Goal: Task Accomplishment & Management: Manage account settings

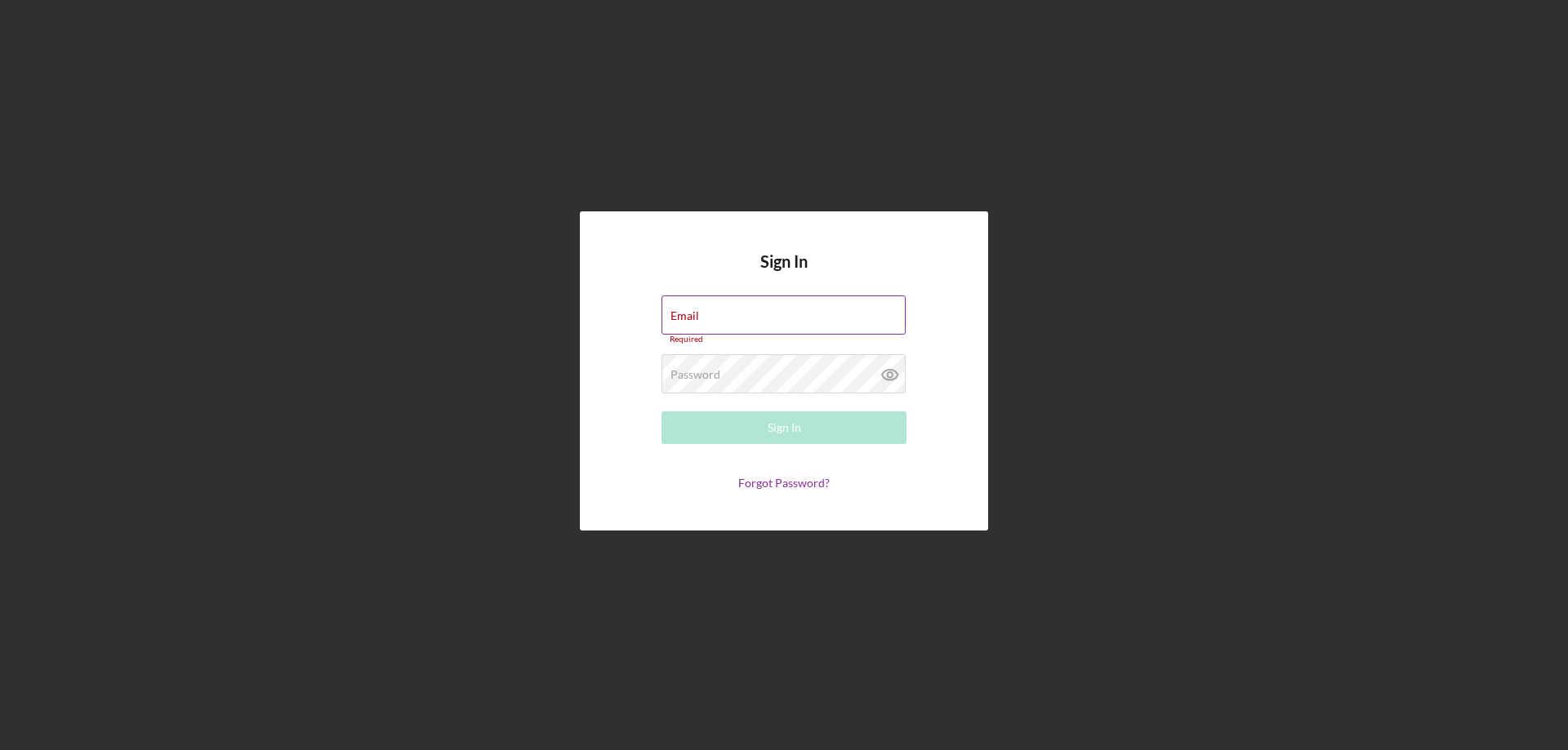
click at [733, 324] on input "Email" at bounding box center [784, 315] width 244 height 39
click at [745, 330] on input "Email" at bounding box center [784, 315] width 244 height 39
type input "p"
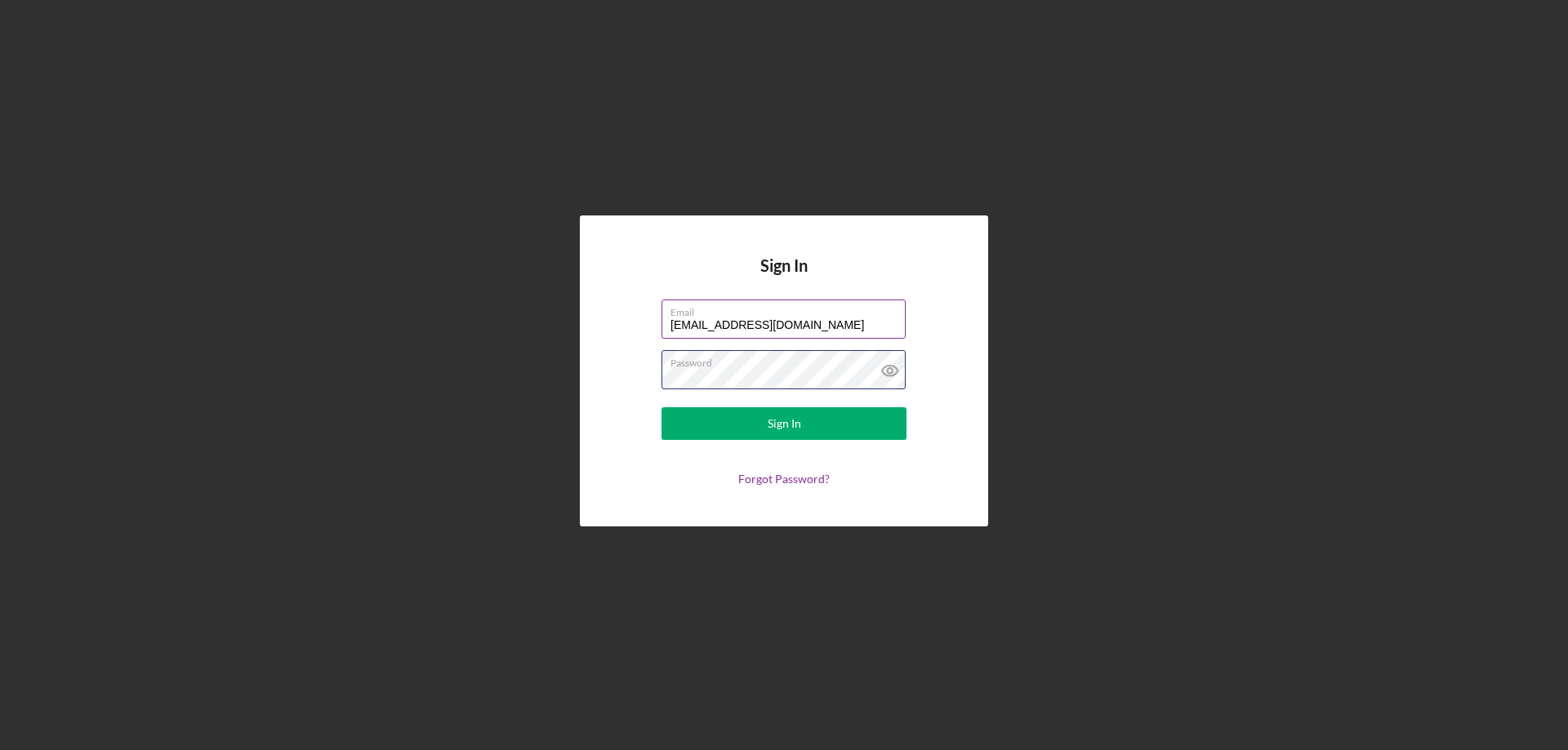
click at [661, 407] on button "Sign In" at bounding box center [784, 423] width 245 height 32
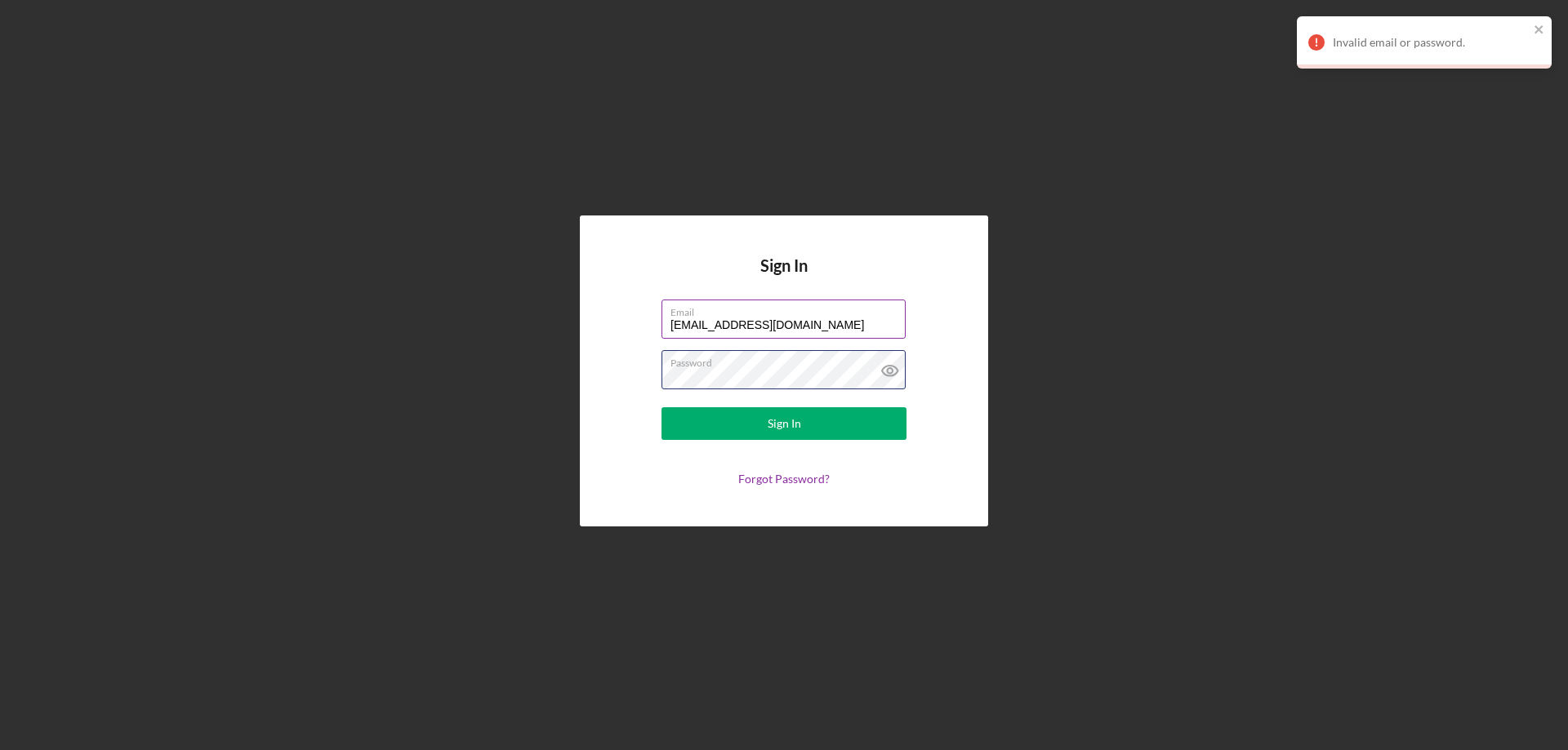
click at [661, 407] on button "Sign In" at bounding box center [784, 423] width 245 height 32
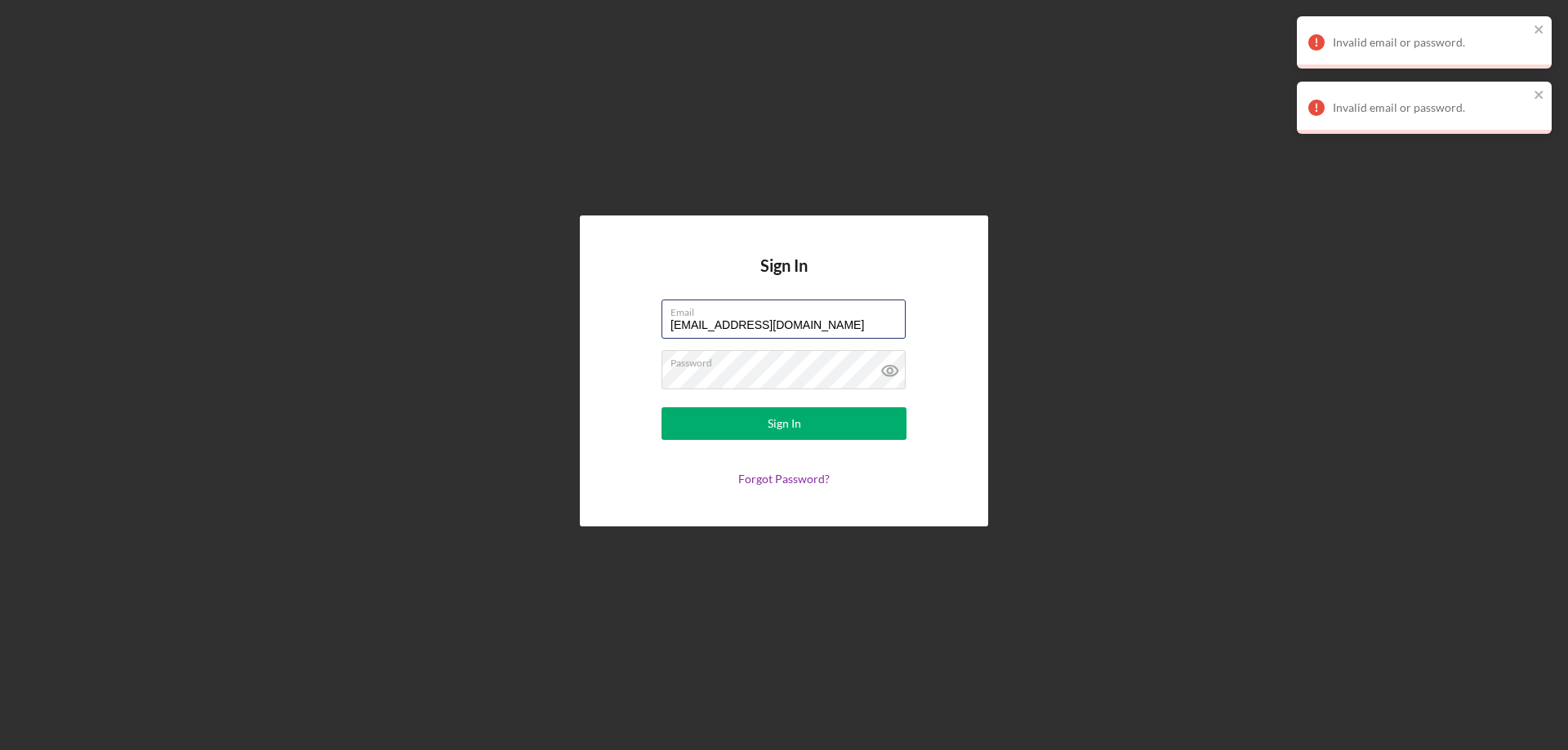
drag, startPoint x: 798, startPoint y: 325, endPoint x: 469, endPoint y: 369, distance: 331.9
click at [469, 369] on div "Sign In Email [EMAIL_ADDRESS][DOMAIN_NAME] Password Sign In Forgot Password?" at bounding box center [784, 371] width 1551 height 742
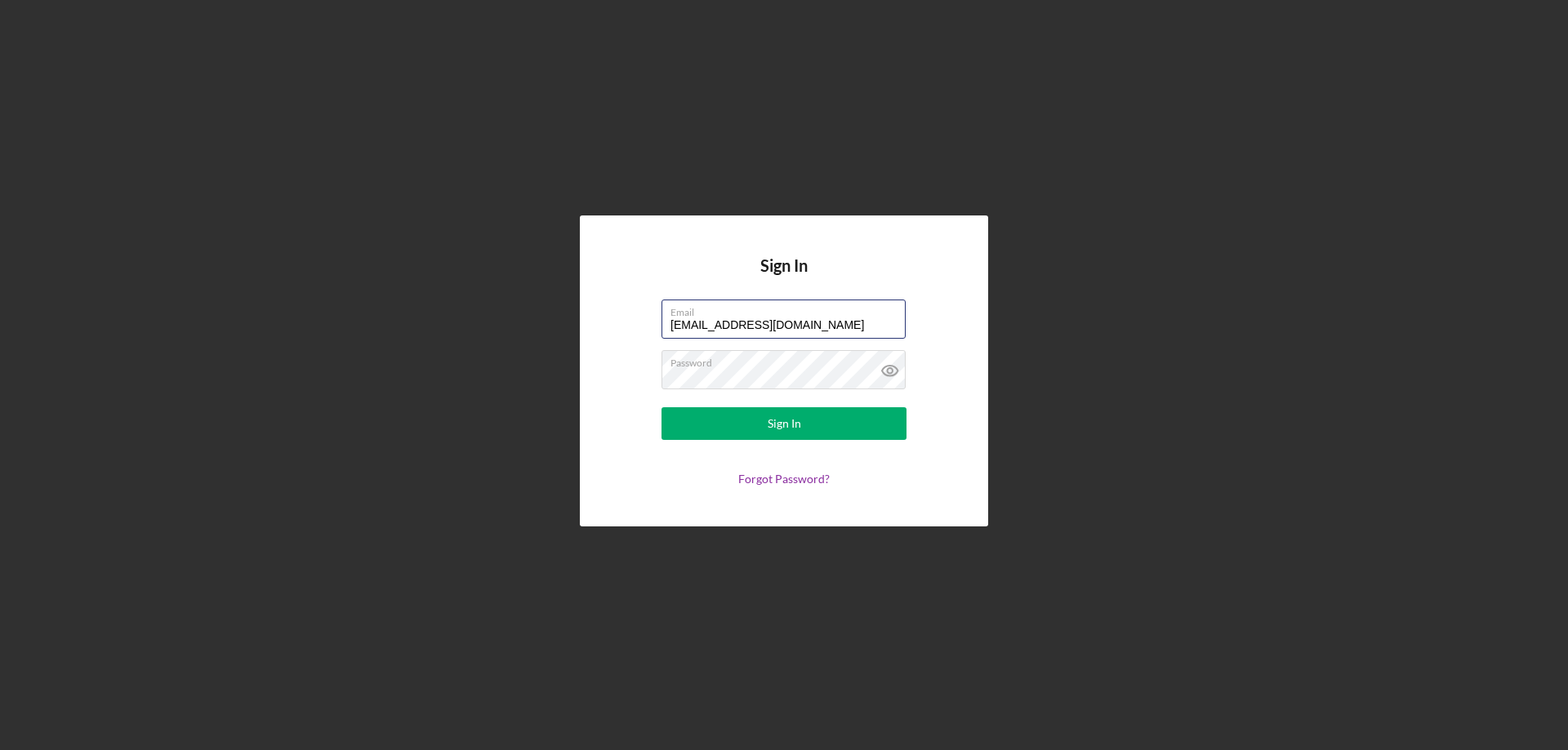
type input "[EMAIL_ADDRESS][DOMAIN_NAME]"
click at [661, 407] on button "Sign In" at bounding box center [784, 423] width 245 height 32
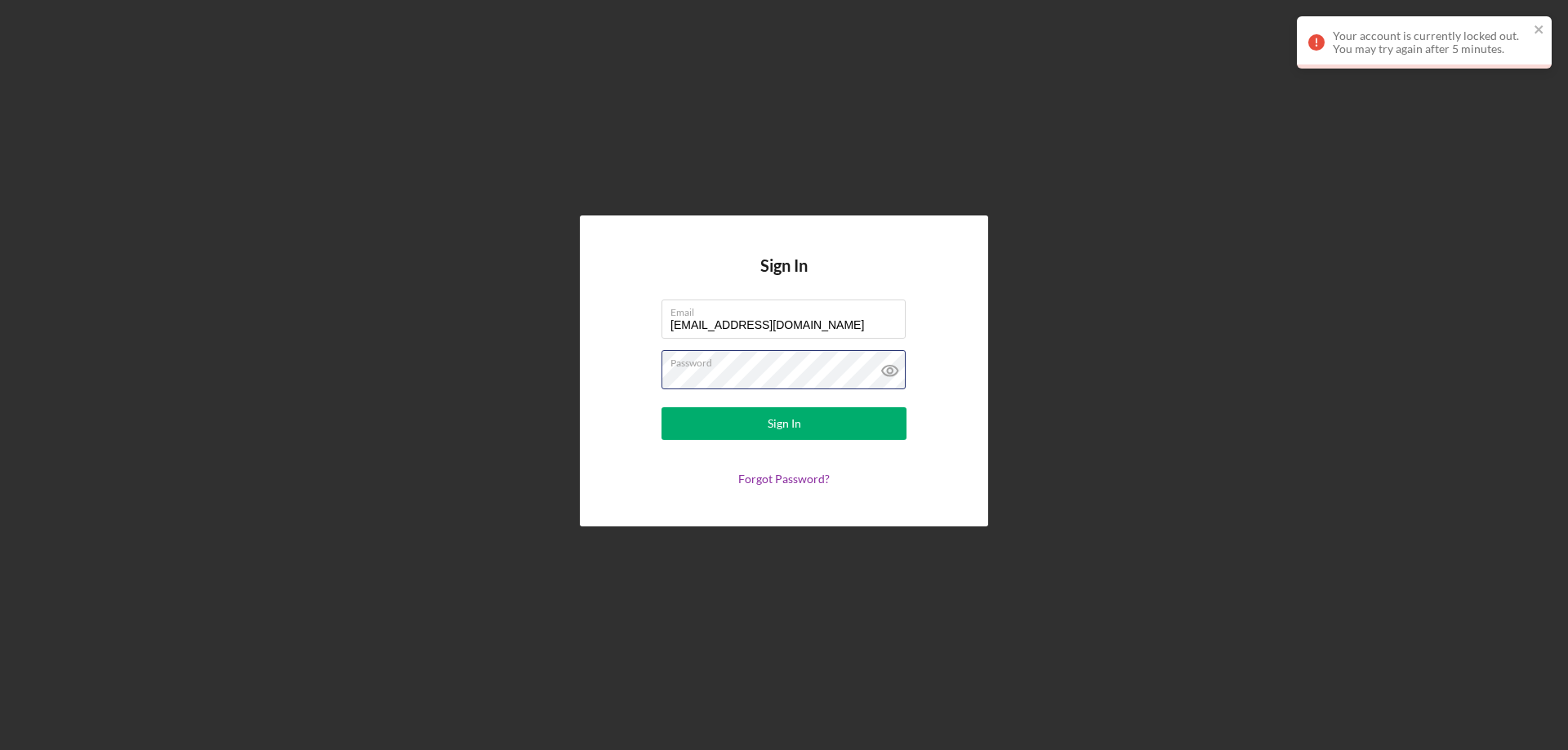
click at [396, 424] on div "Sign In Email [EMAIL_ADDRESS][DOMAIN_NAME] Password Sign In Forgot Password?" at bounding box center [784, 371] width 1551 height 742
click at [661, 407] on button "Sign In" at bounding box center [784, 423] width 245 height 32
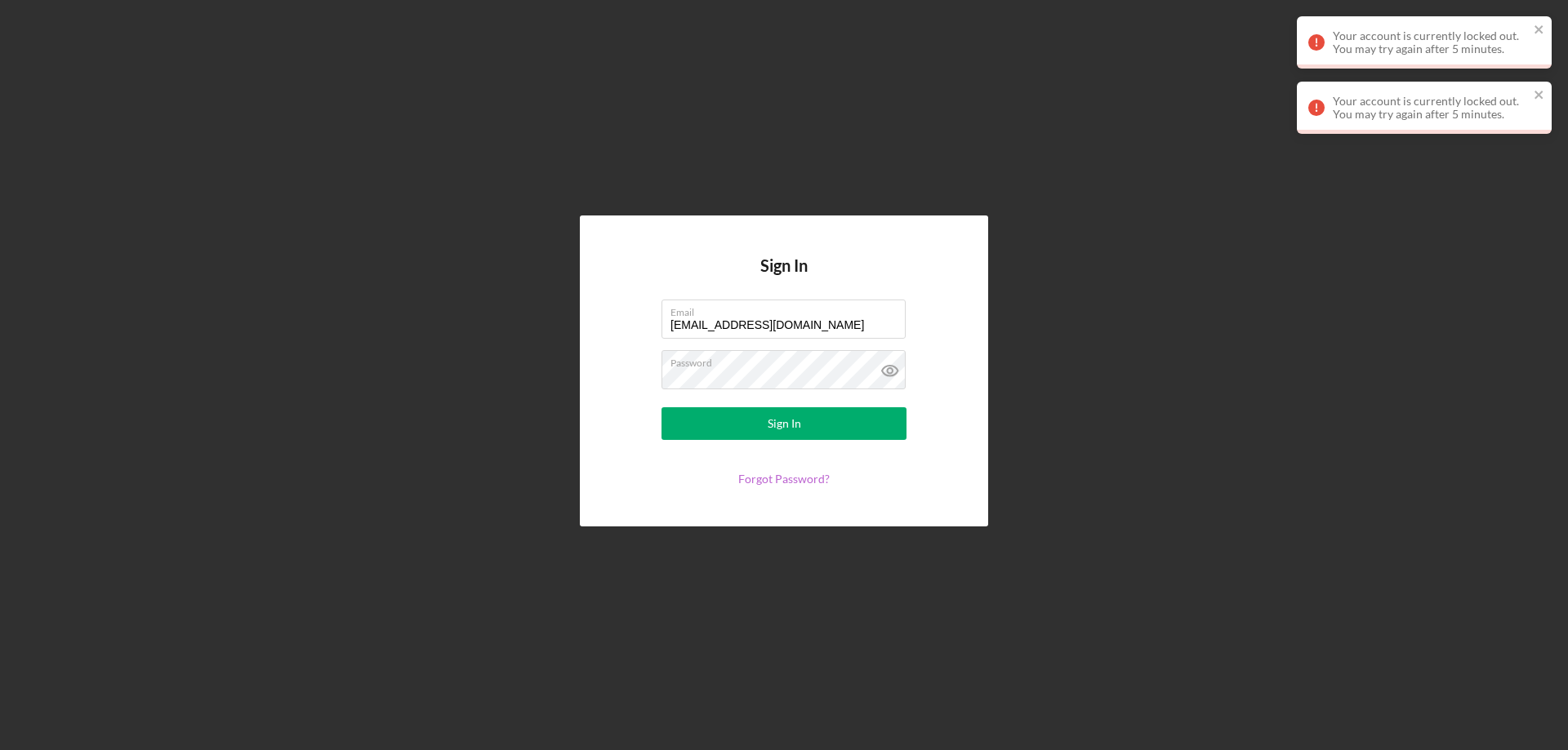
click at [762, 476] on link "Forgot Password?" at bounding box center [784, 479] width 92 height 14
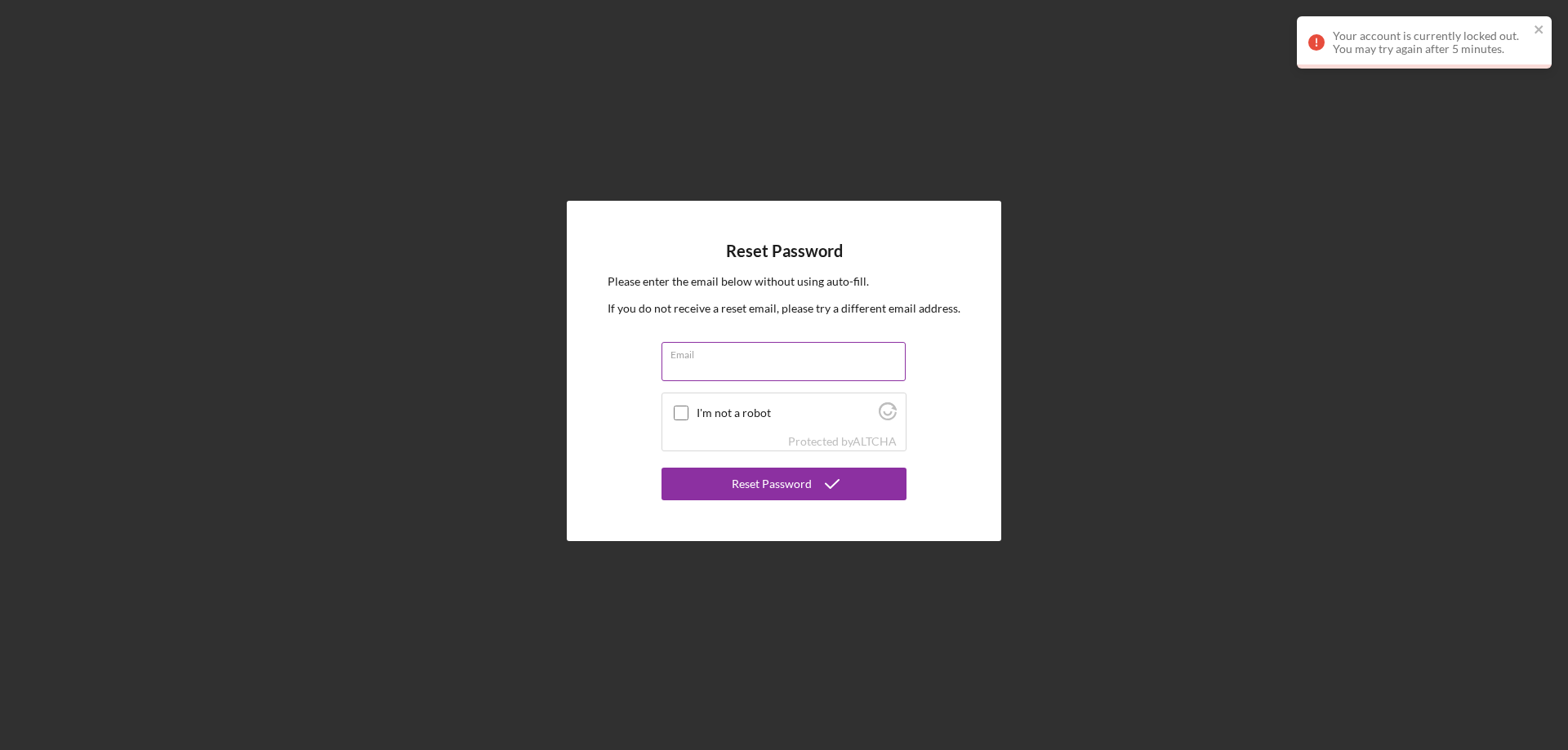
click at [716, 361] on input "Email" at bounding box center [784, 361] width 244 height 39
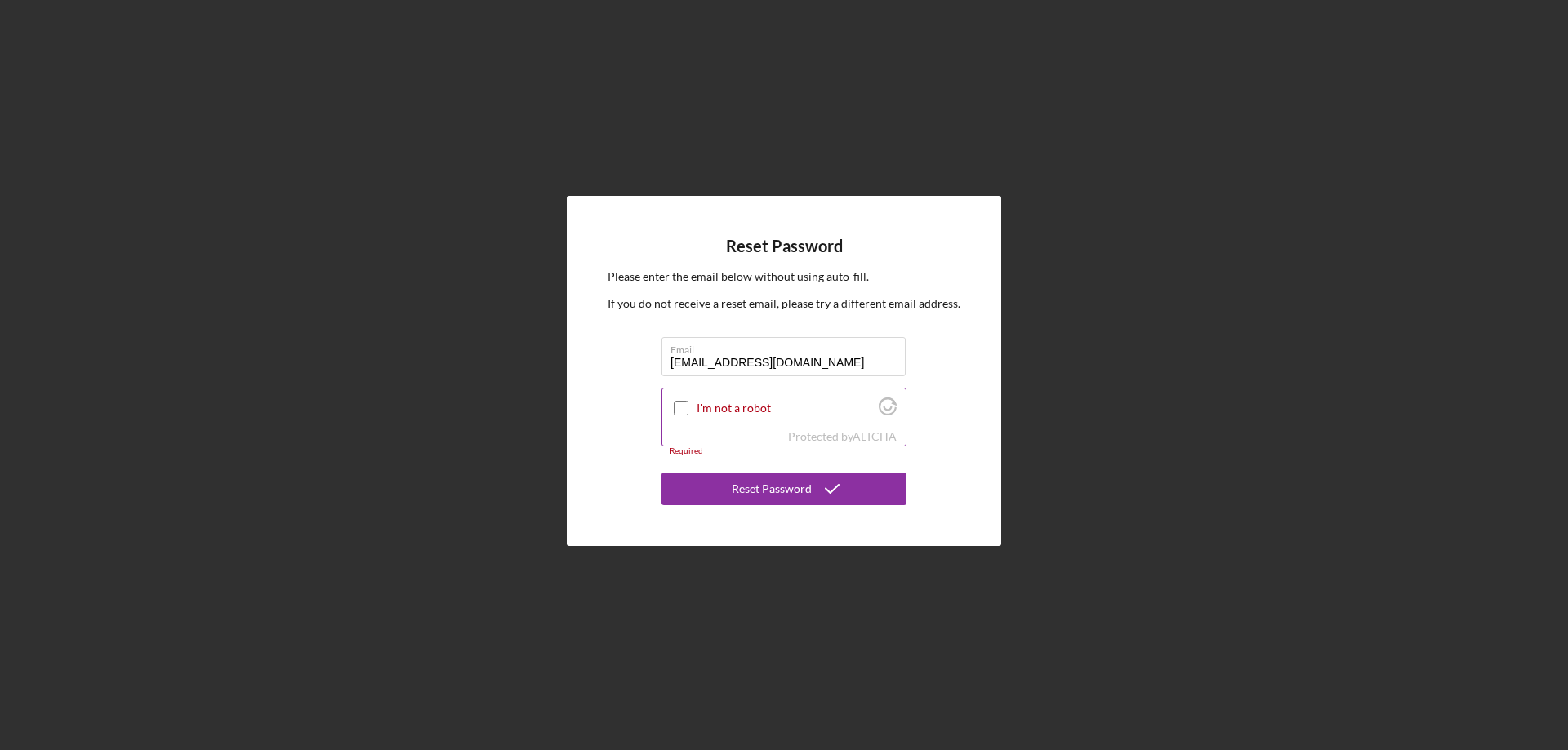
type input "[EMAIL_ADDRESS][DOMAIN_NAME]"
click at [681, 394] on div "I'm not a robot" at bounding box center [784, 407] width 243 height 38
click at [681, 406] on input "I'm not a robot" at bounding box center [681, 407] width 15 height 15
click at [763, 490] on div "Reset Password" at bounding box center [771, 488] width 80 height 32
checkbox input "true"
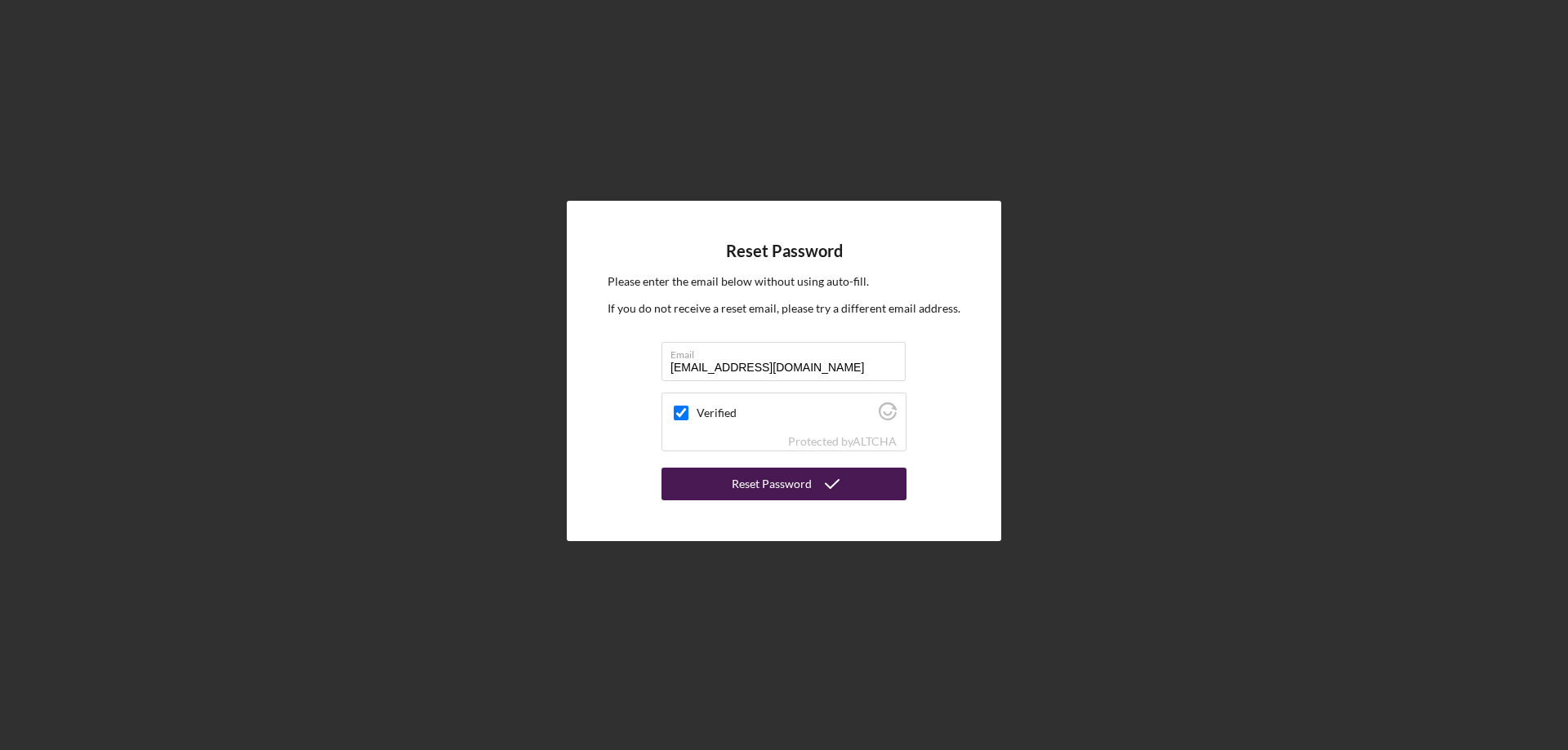
drag, startPoint x: 824, startPoint y: 494, endPoint x: 1058, endPoint y: 468, distance: 235.4
click at [823, 494] on icon "submit" at bounding box center [832, 484] width 41 height 41
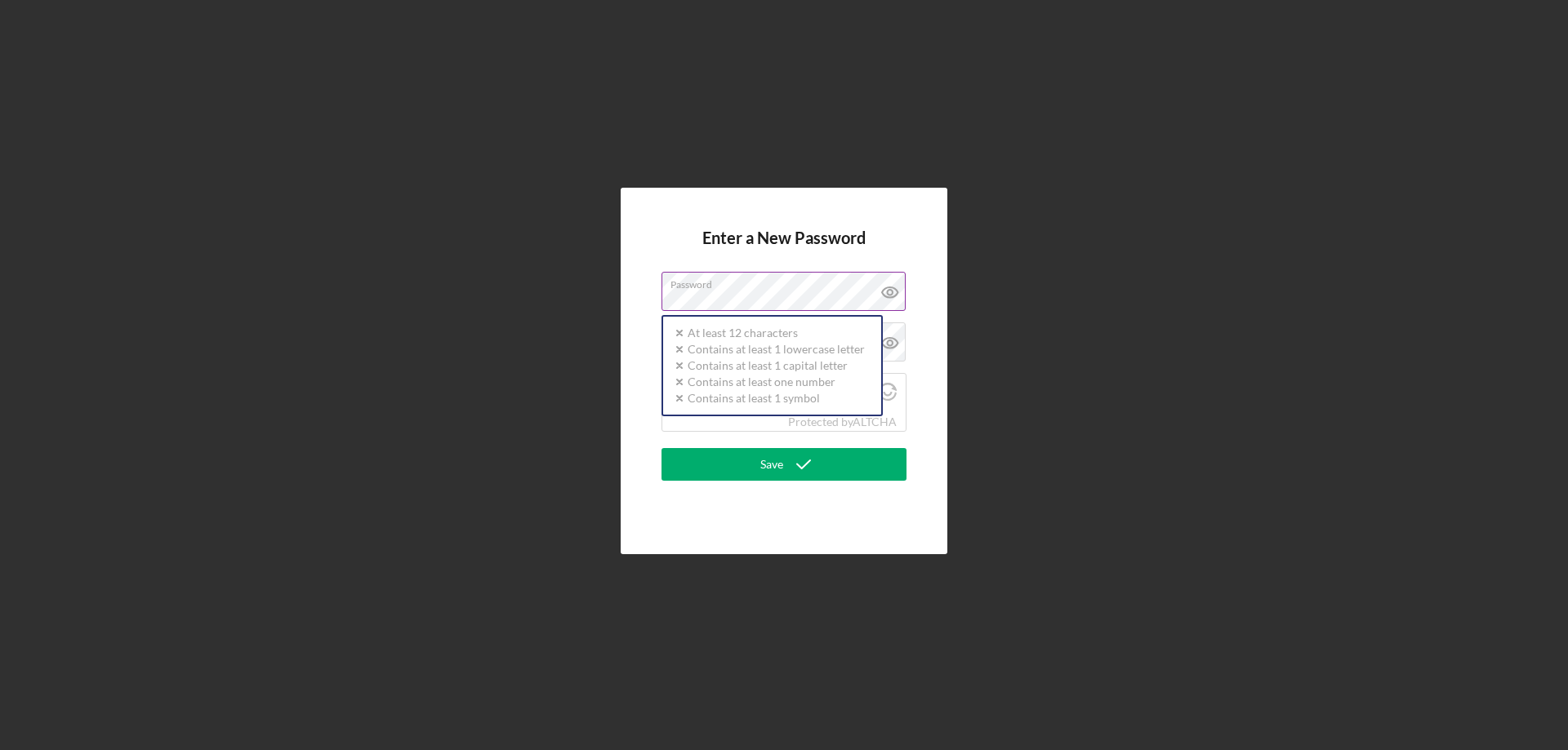
click at [743, 288] on label "Password" at bounding box center [787, 282] width 235 height 18
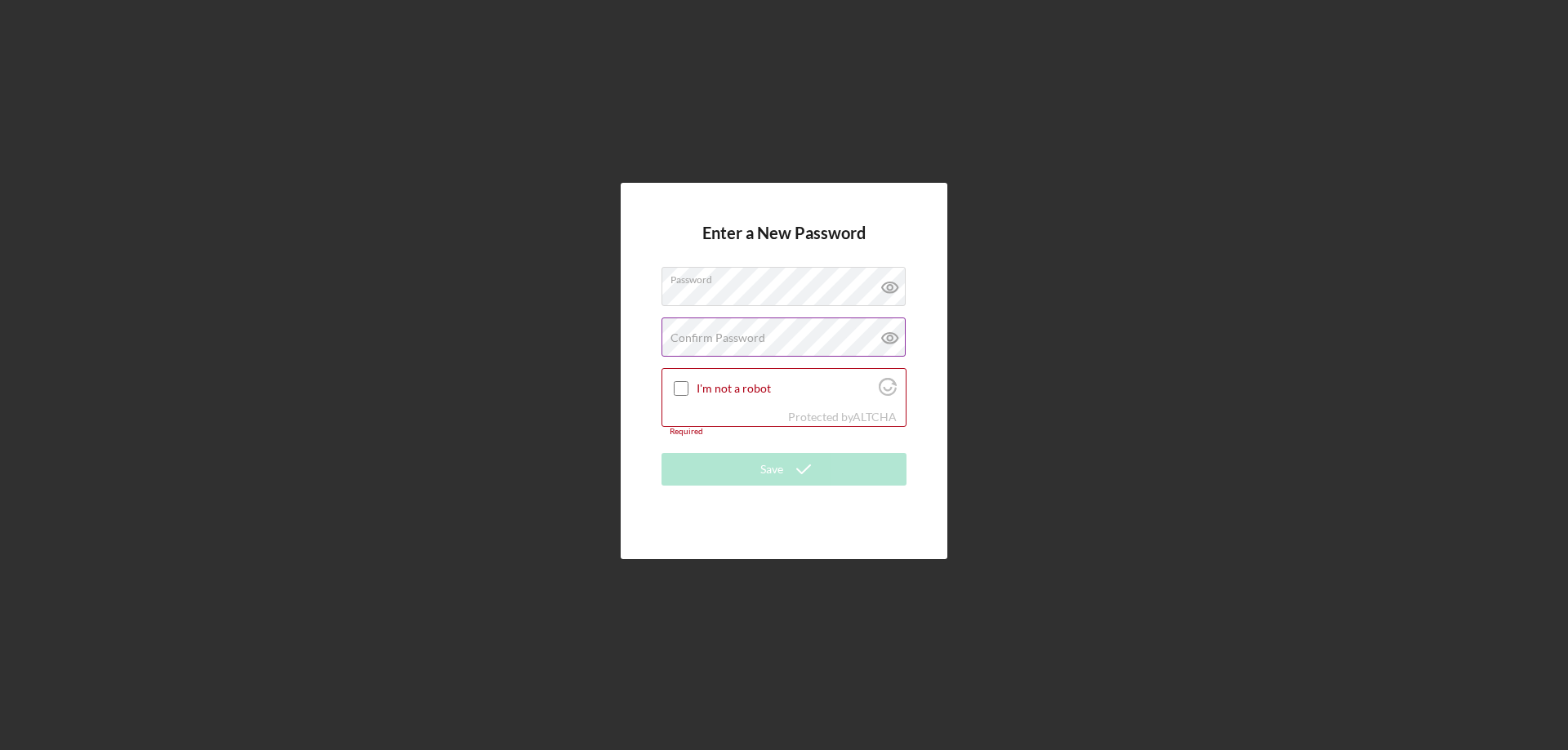
click at [743, 338] on label "Confirm Password" at bounding box center [717, 338] width 95 height 13
click at [687, 391] on input "I'm not a robot" at bounding box center [681, 388] width 15 height 15
checkbox input "true"
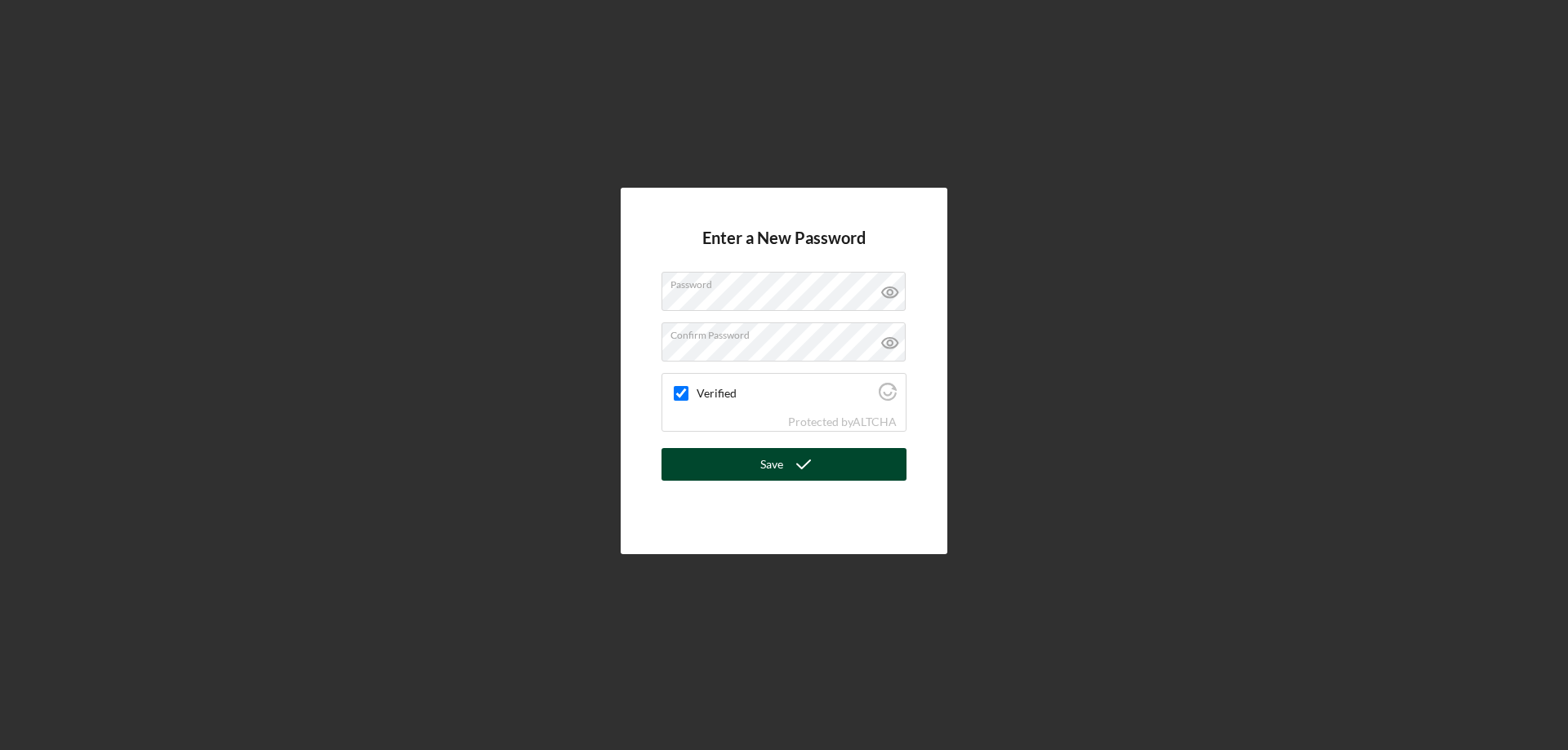
drag, startPoint x: 778, startPoint y: 453, endPoint x: 851, endPoint y: 461, distance: 73.4
click at [779, 453] on div "Save" at bounding box center [771, 464] width 23 height 32
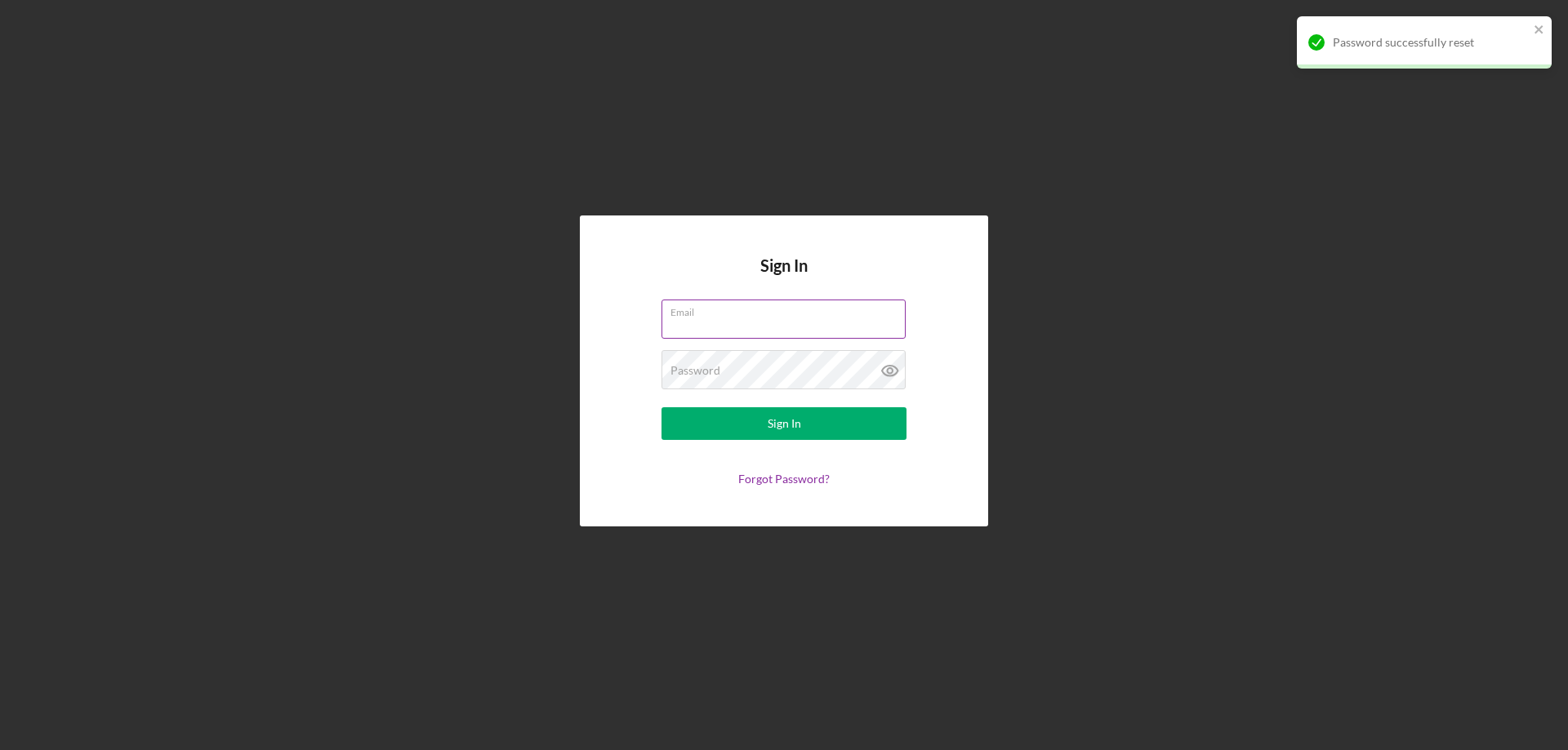
click at [728, 323] on input "Email" at bounding box center [784, 318] width 244 height 39
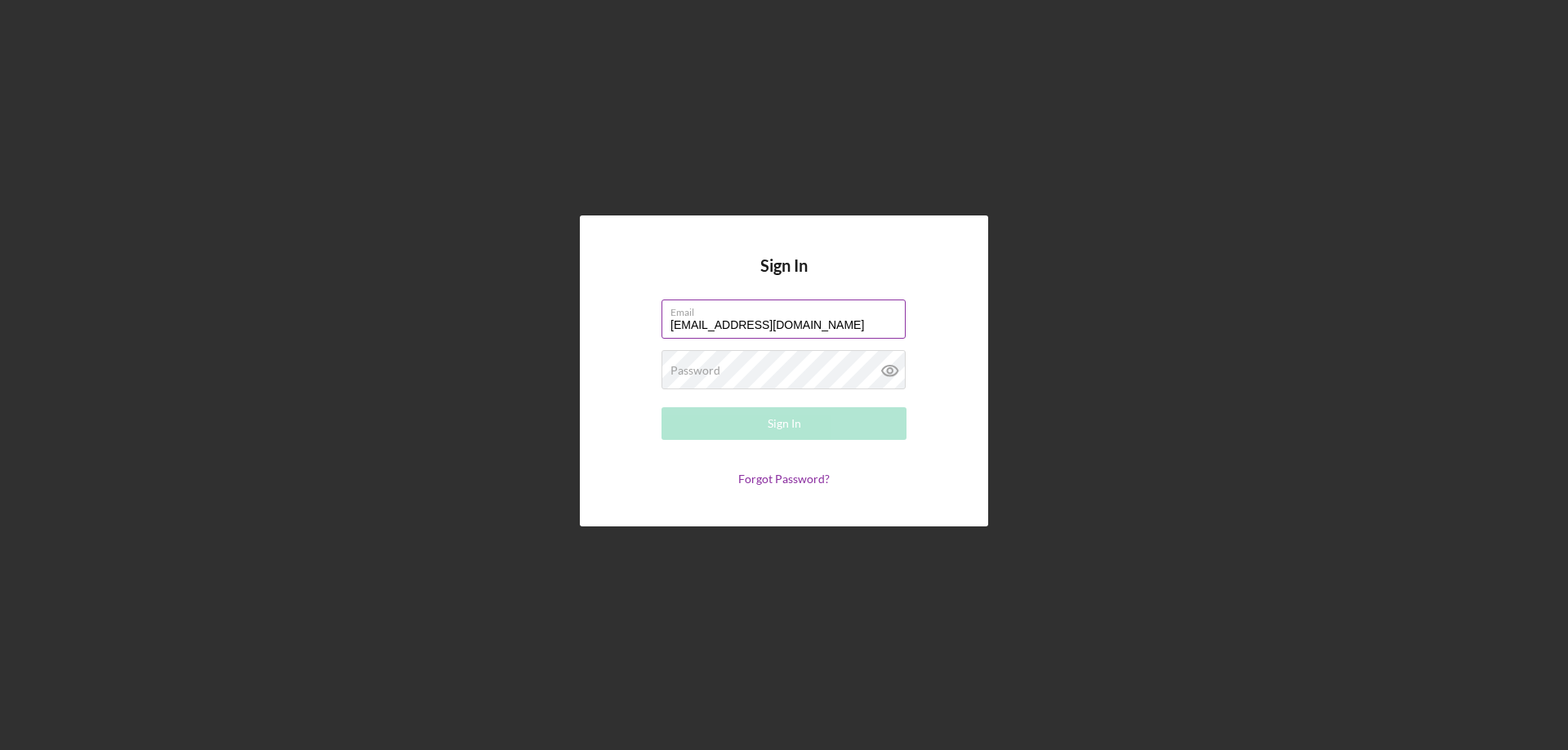
type input "[EMAIL_ADDRESS][DOMAIN_NAME]"
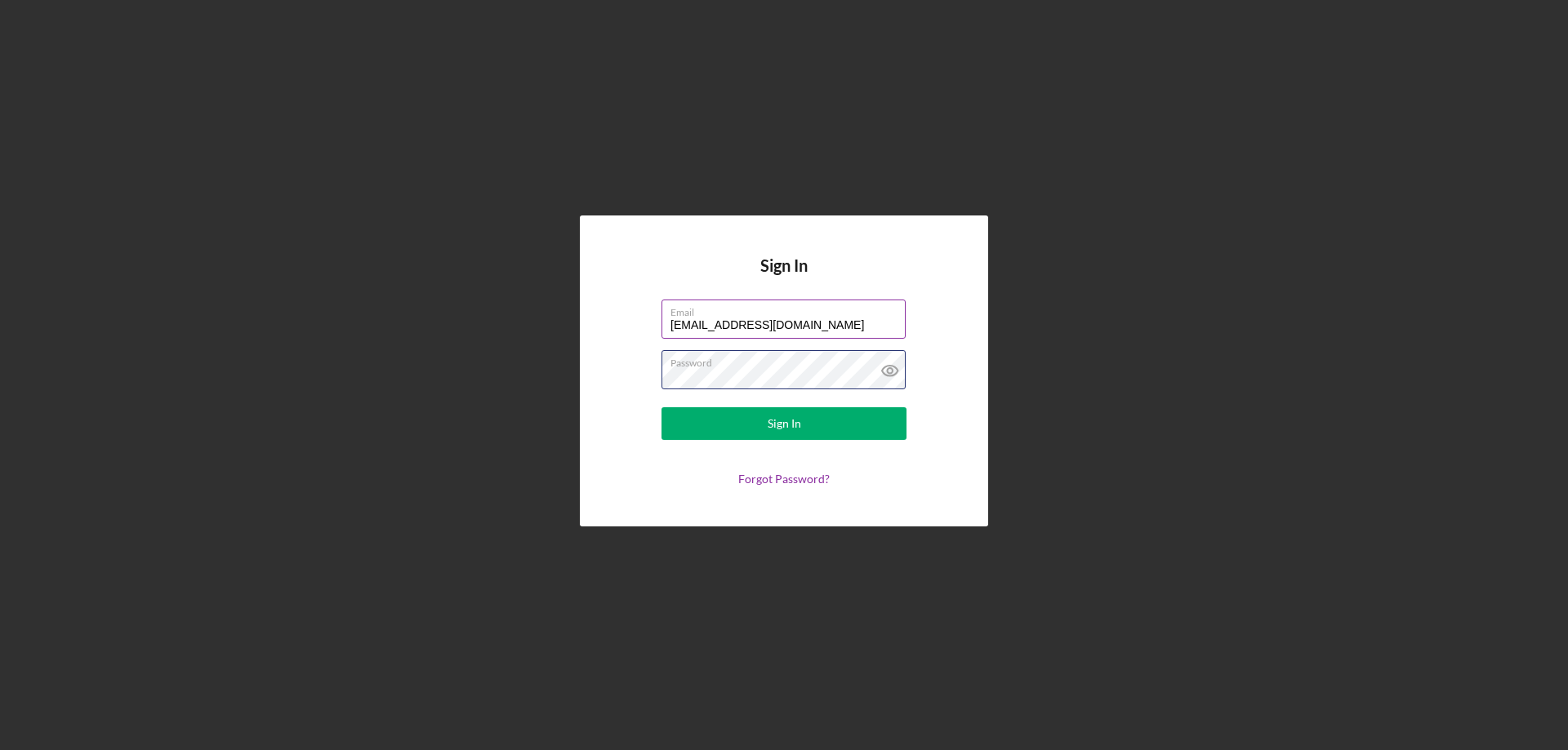
click at [661, 407] on button "Sign In" at bounding box center [784, 423] width 245 height 32
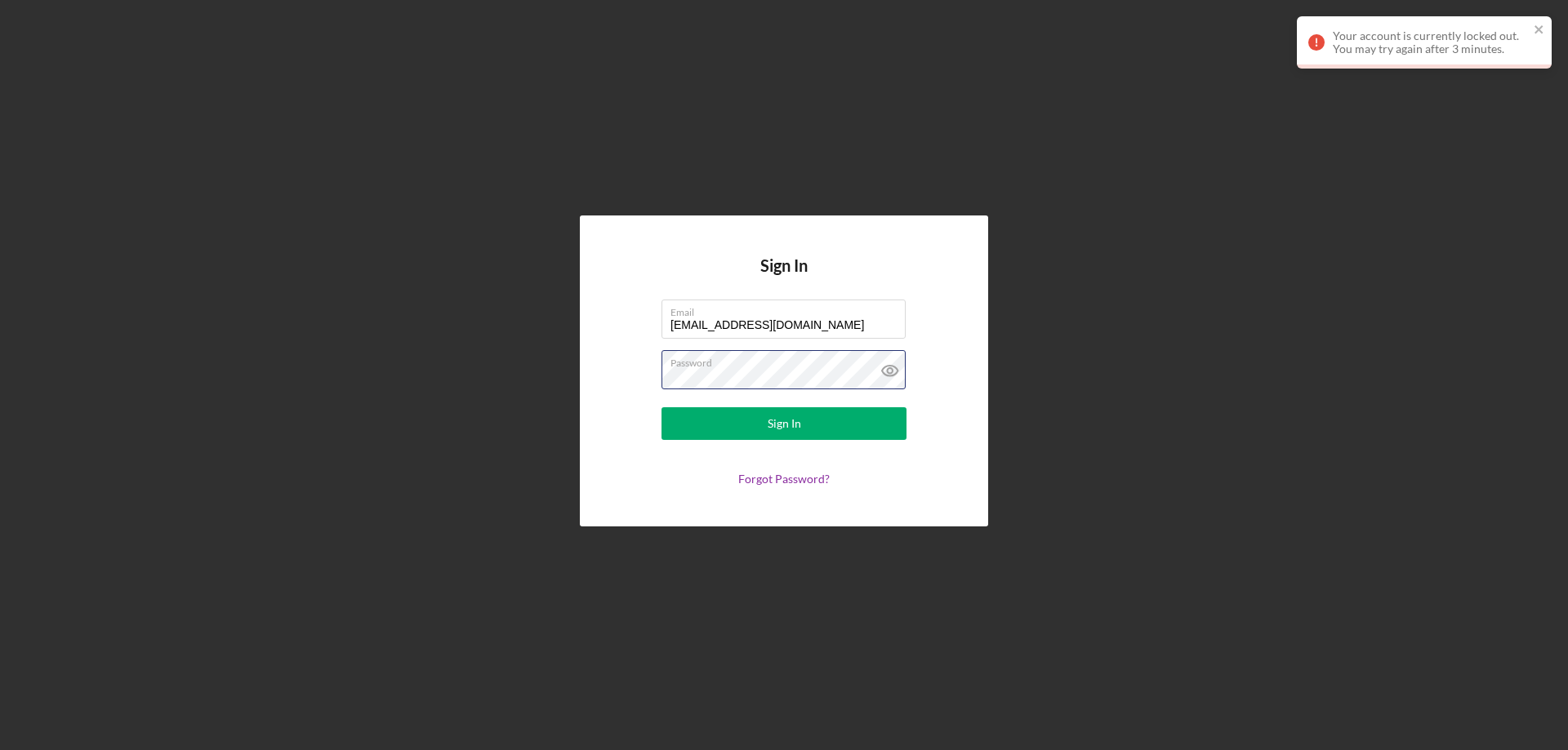
click at [527, 409] on div "Sign In Email [EMAIL_ADDRESS][DOMAIN_NAME] Password Sign In Forgot Password?" at bounding box center [784, 371] width 1551 height 742
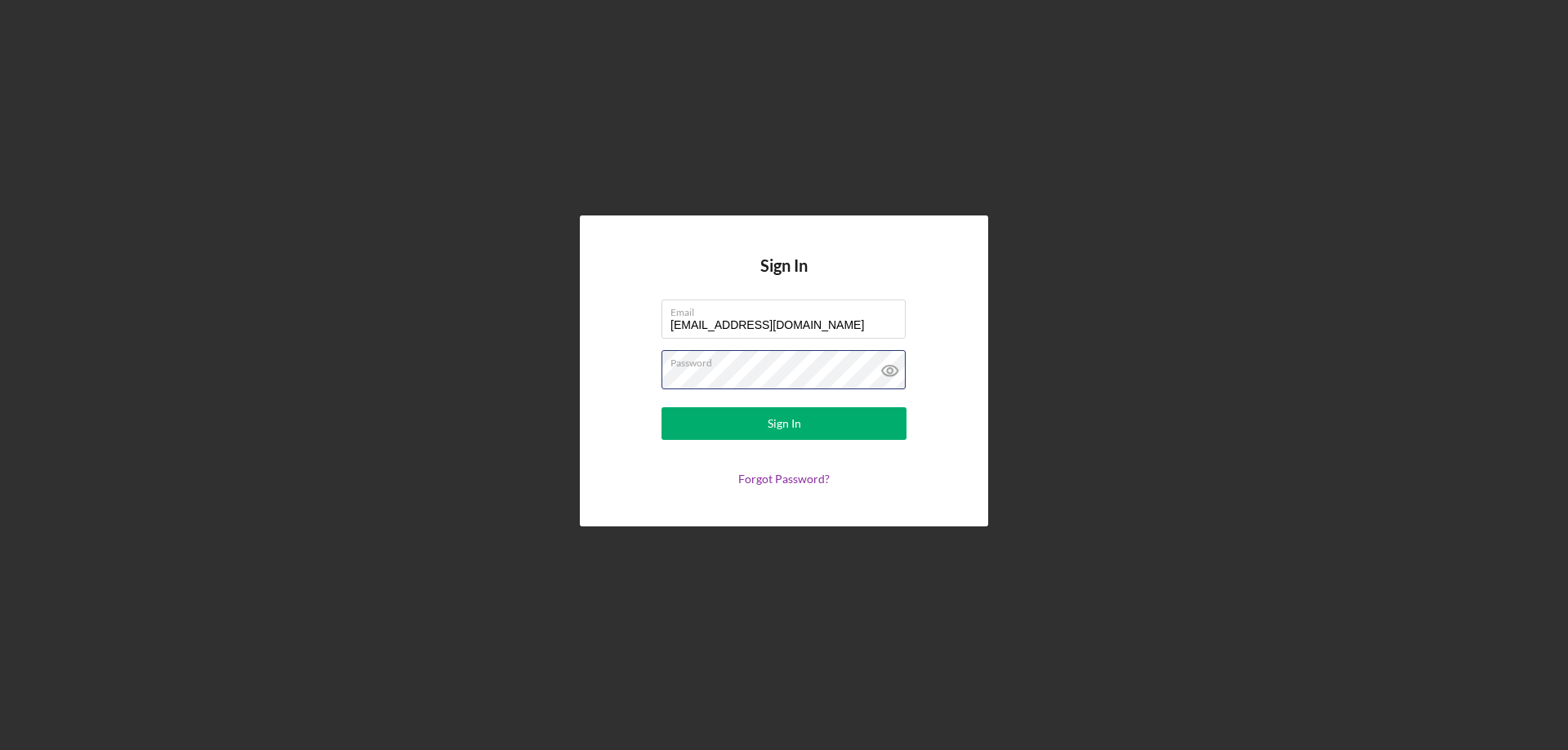
click at [661, 407] on button "Sign In" at bounding box center [784, 423] width 245 height 32
